Goal: Find specific page/section: Find specific page/section

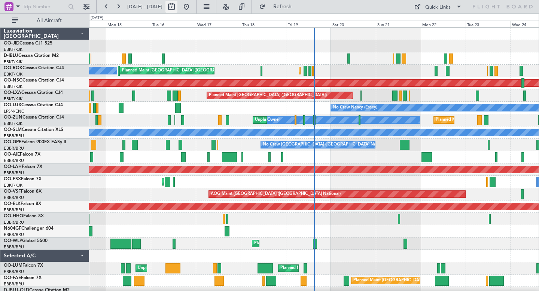
click at [177, 4] on button at bounding box center [171, 7] width 12 height 12
select select "9"
select select "2025"
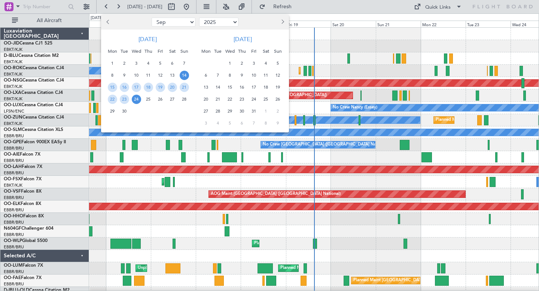
click at [284, 21] on button "Next month" at bounding box center [282, 22] width 8 height 12
click at [206, 112] on span "24" at bounding box center [205, 111] width 9 height 9
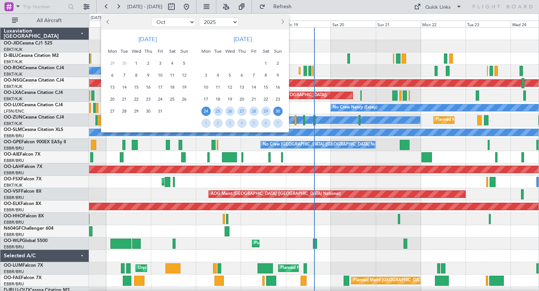
click at [278, 112] on span "30" at bounding box center [277, 111] width 9 height 9
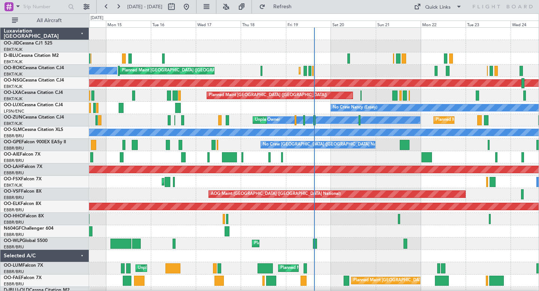
select select "11"
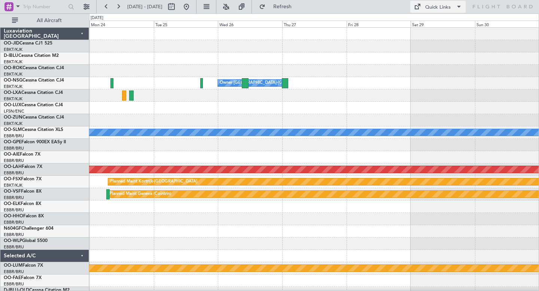
click at [446, 8] on div "Quick Links" at bounding box center [437, 7] width 25 height 7
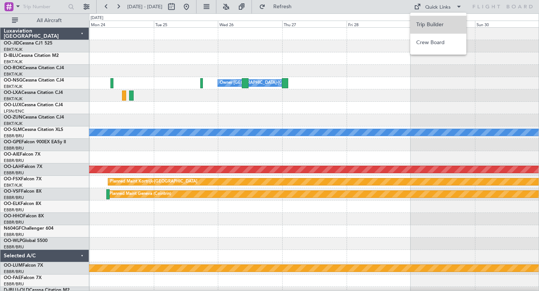
click at [436, 25] on button "Trip Builder" at bounding box center [438, 25] width 56 height 18
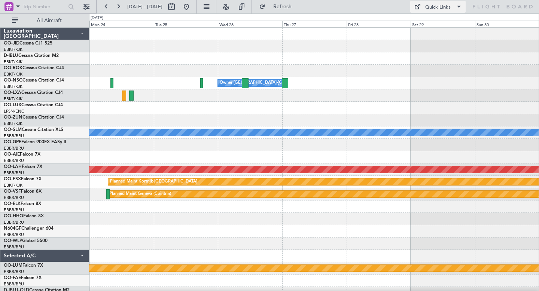
click at [436, 5] on div "Quick Links" at bounding box center [437, 7] width 25 height 7
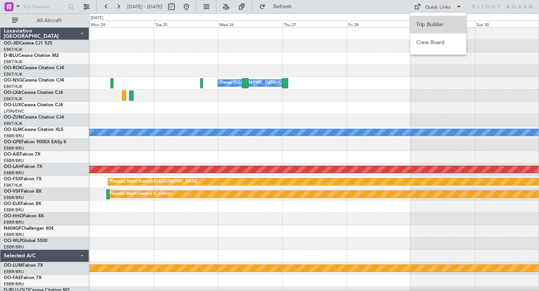
click at [440, 26] on button "Trip Builder" at bounding box center [438, 25] width 56 height 18
